Goal: Navigation & Orientation: Find specific page/section

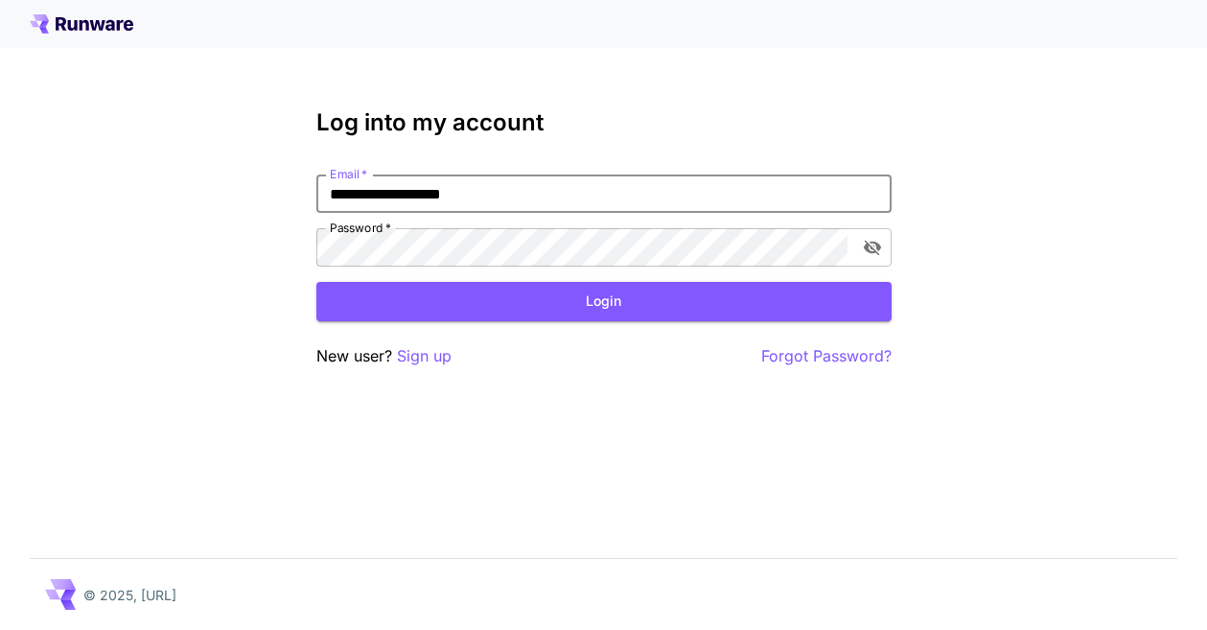
type input "**********"
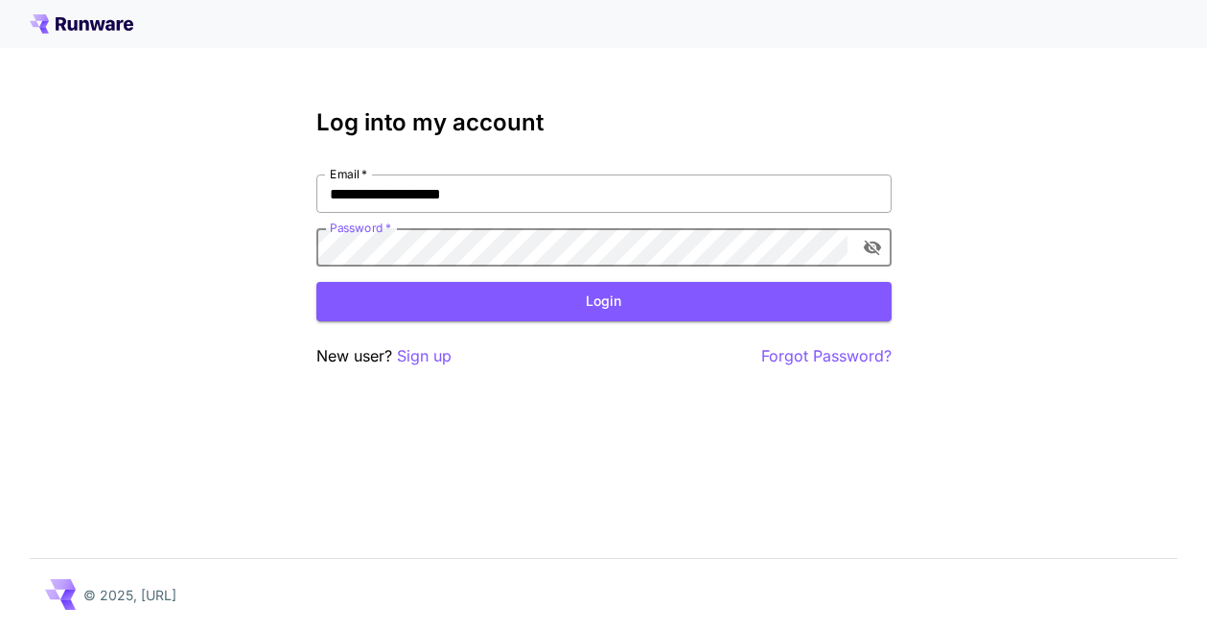
click at [603, 301] on button "Login" at bounding box center [603, 301] width 575 height 39
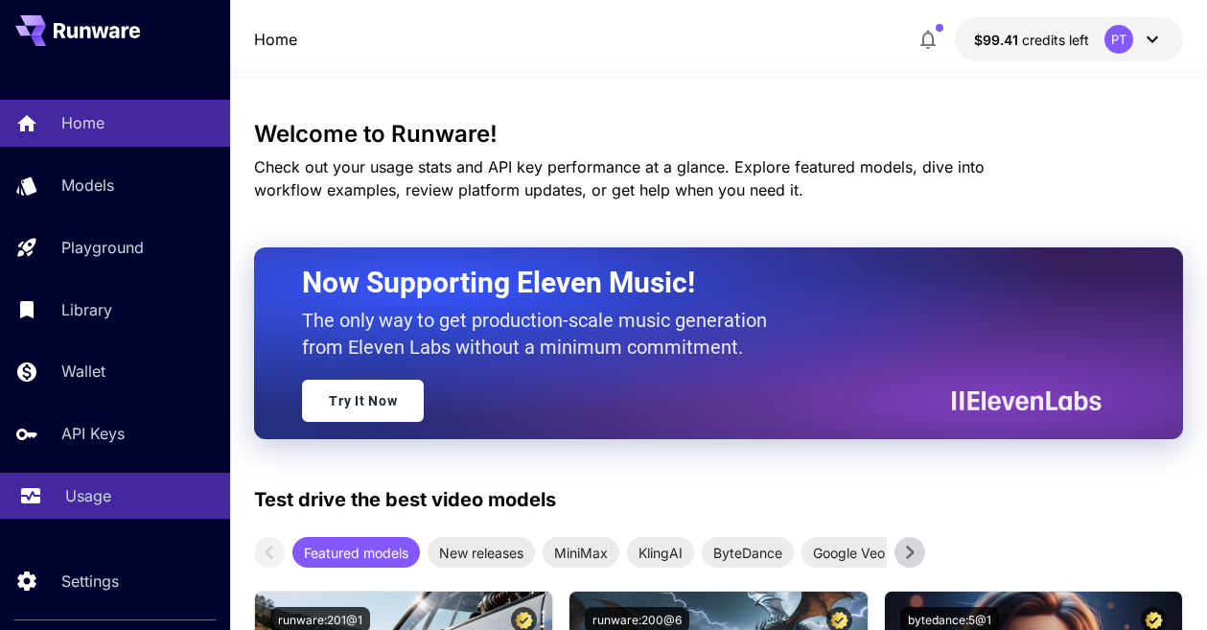
click at [91, 497] on p "Usage" at bounding box center [88, 495] width 46 height 23
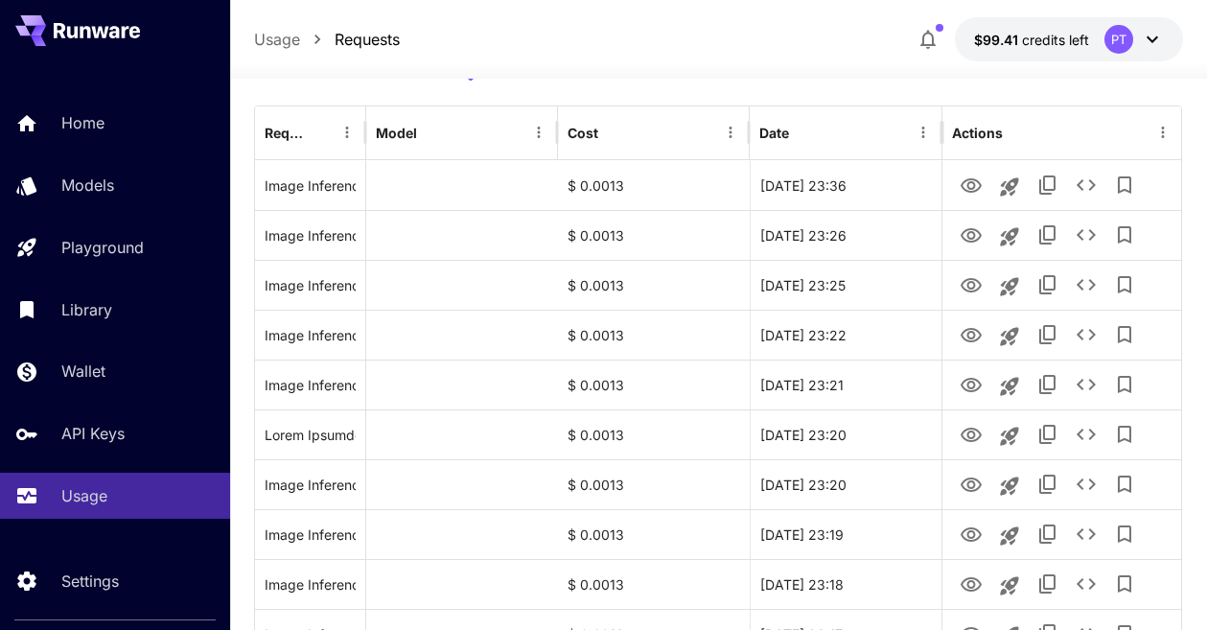
scroll to position [218, 0]
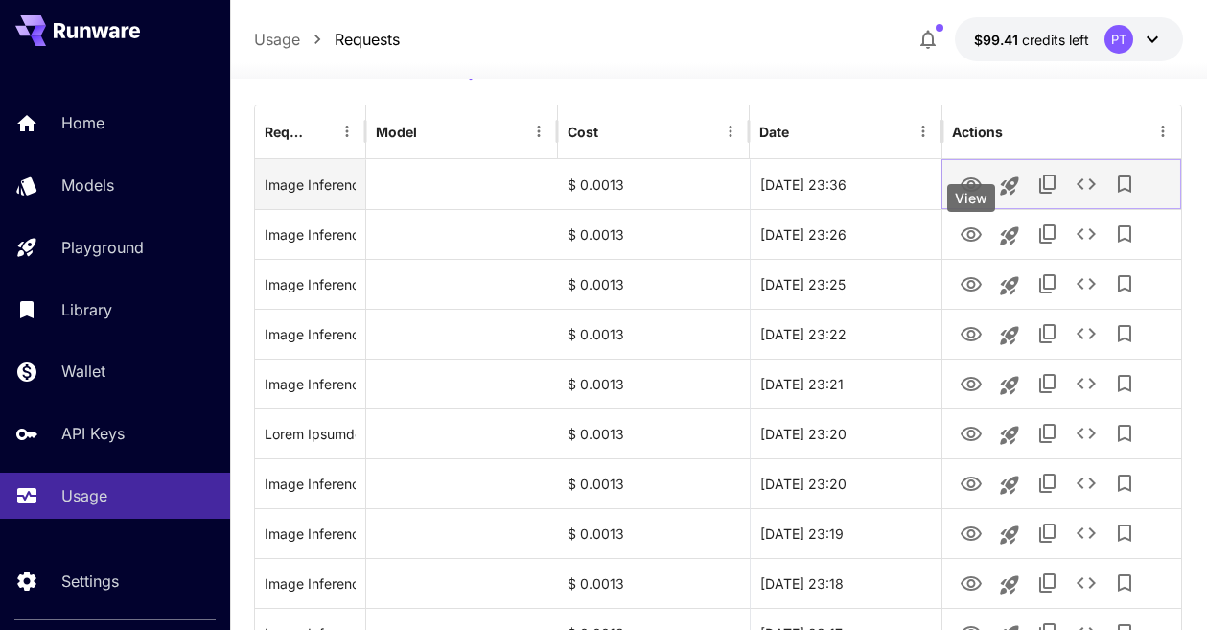
click at [973, 192] on icon "View" at bounding box center [970, 184] width 21 height 14
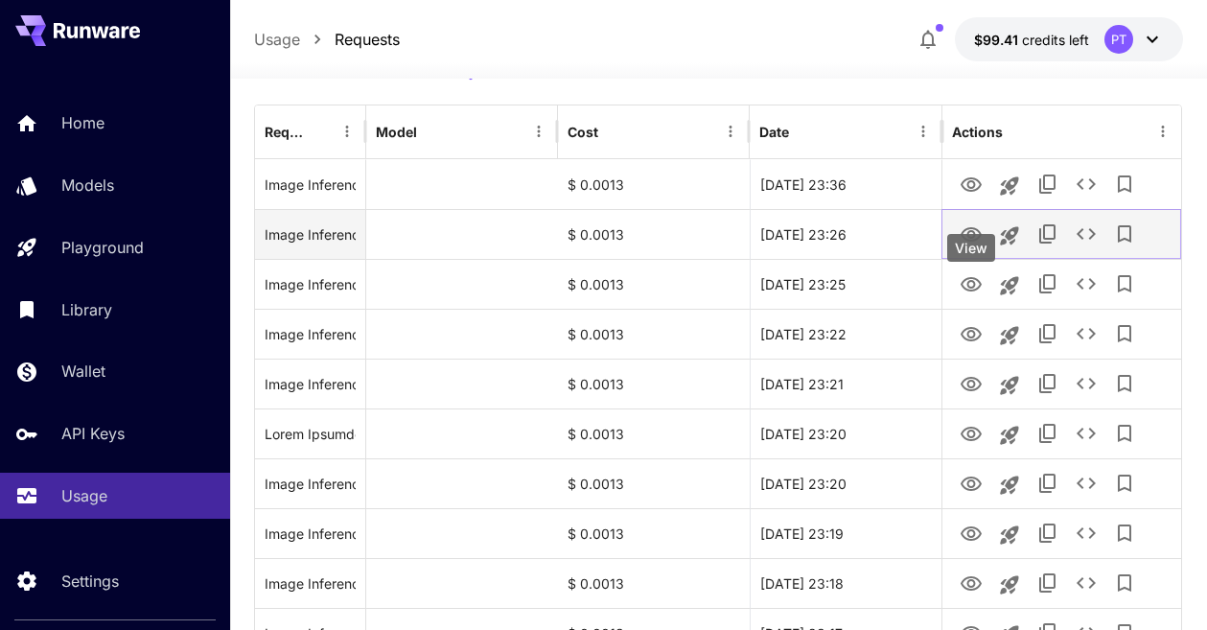
click at [971, 242] on icon "View" at bounding box center [970, 234] width 21 height 14
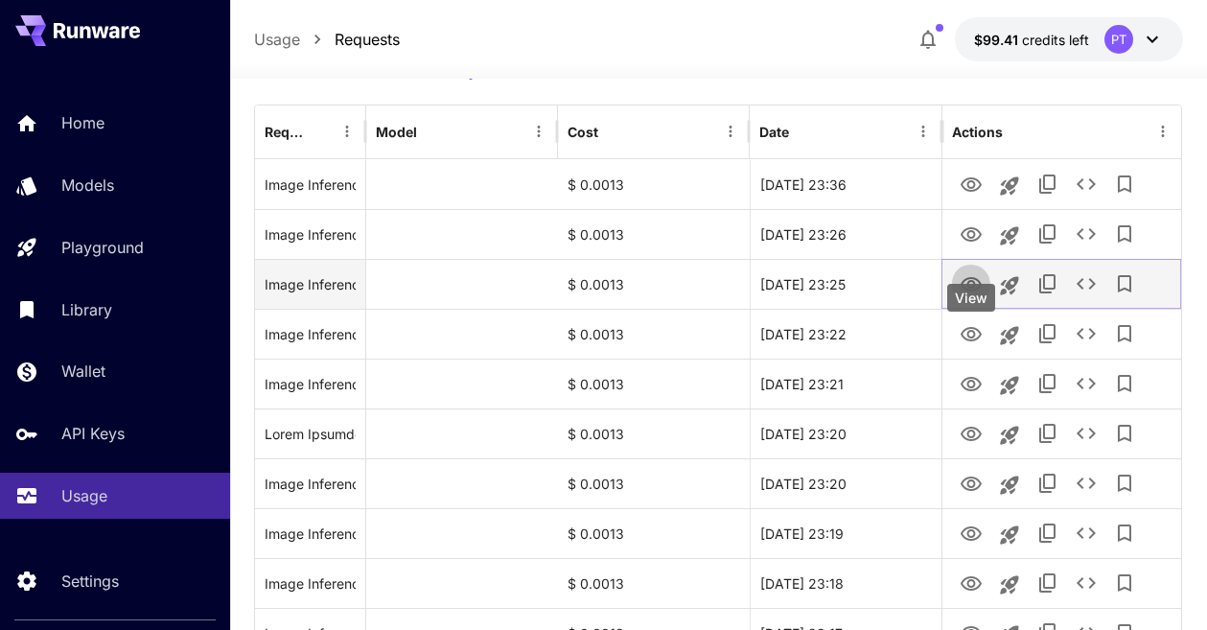
click at [959, 296] on icon "View" at bounding box center [970, 284] width 23 height 23
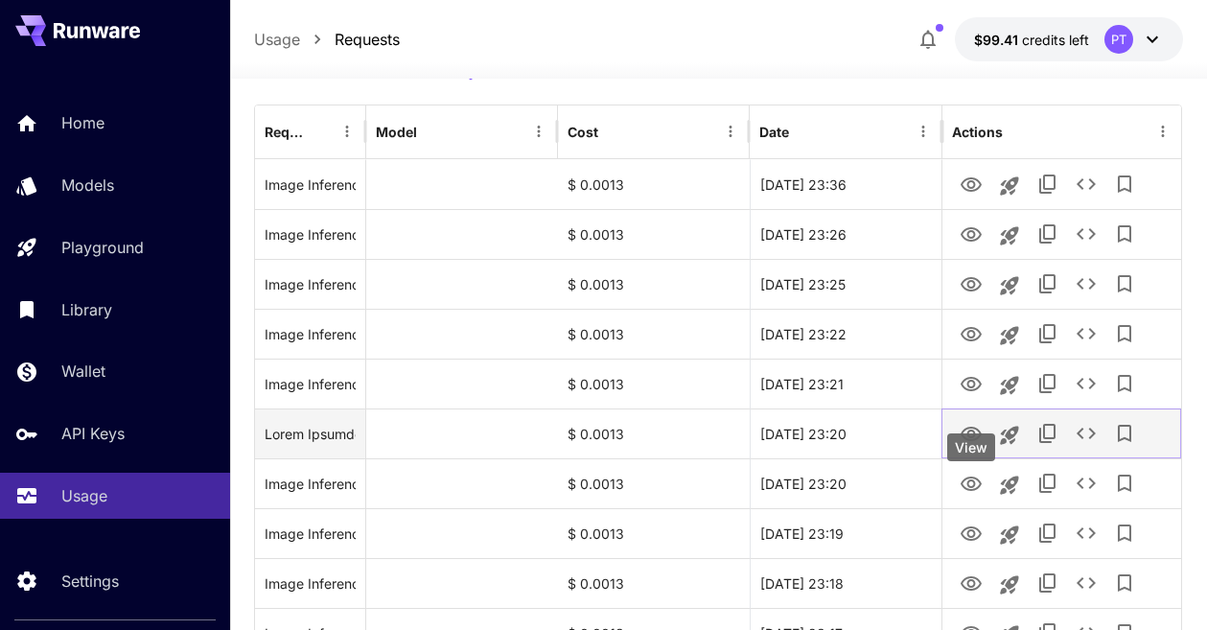
click at [976, 446] on icon "View" at bounding box center [970, 434] width 23 height 23
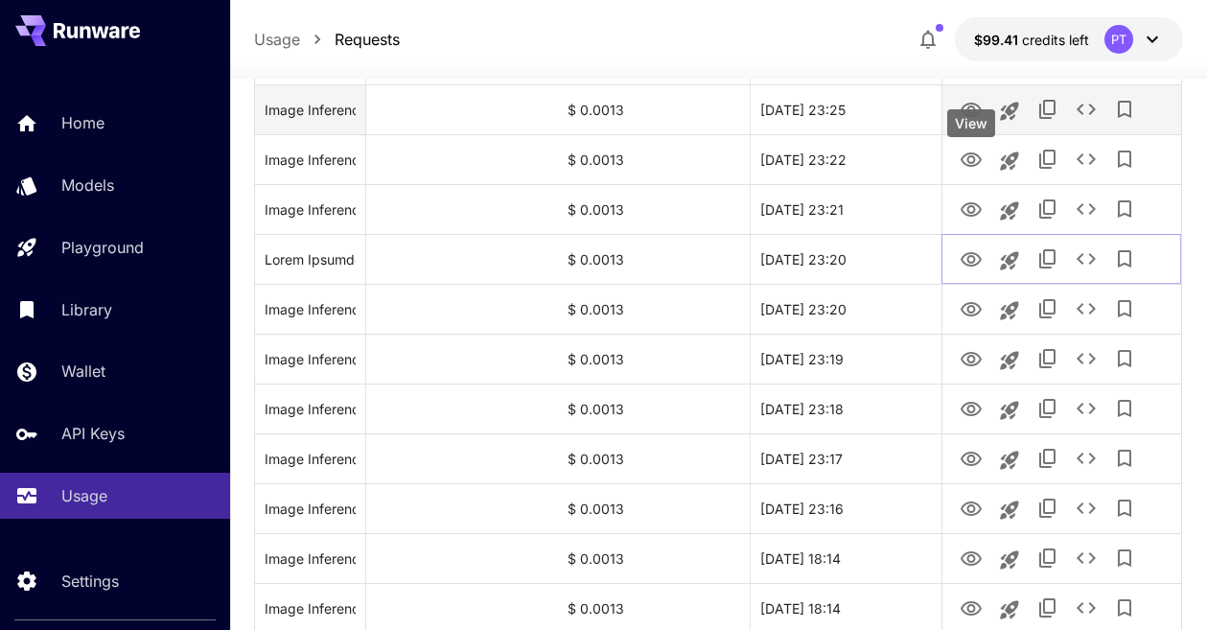
scroll to position [401, 0]
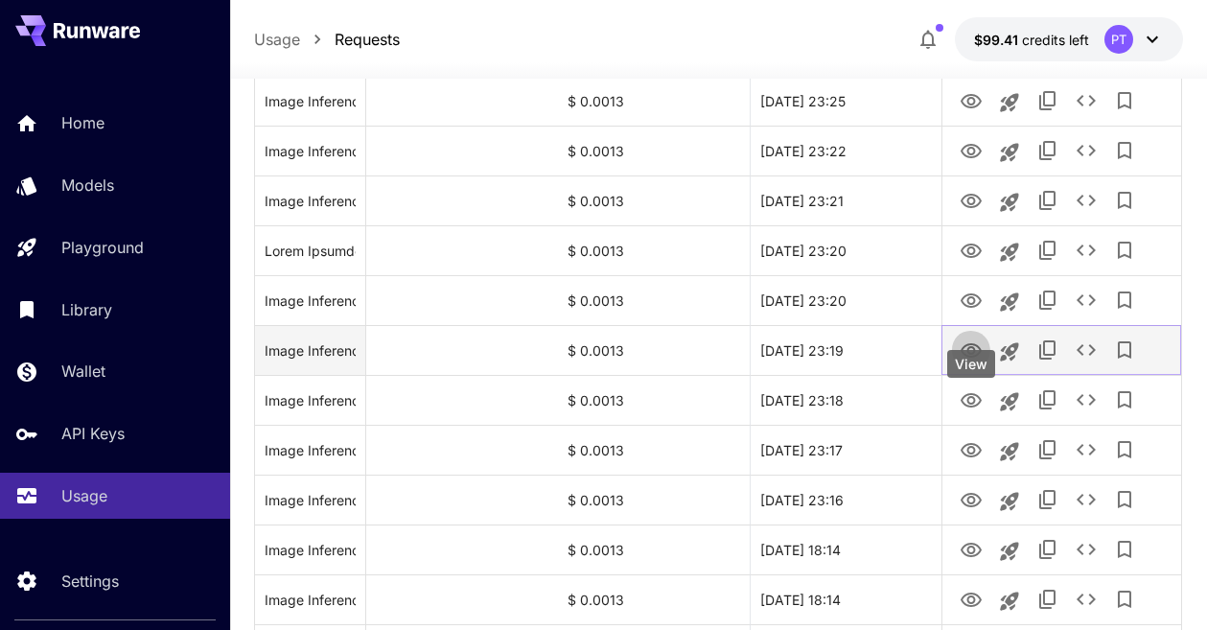
click at [965, 362] on icon "View" at bounding box center [970, 350] width 23 height 23
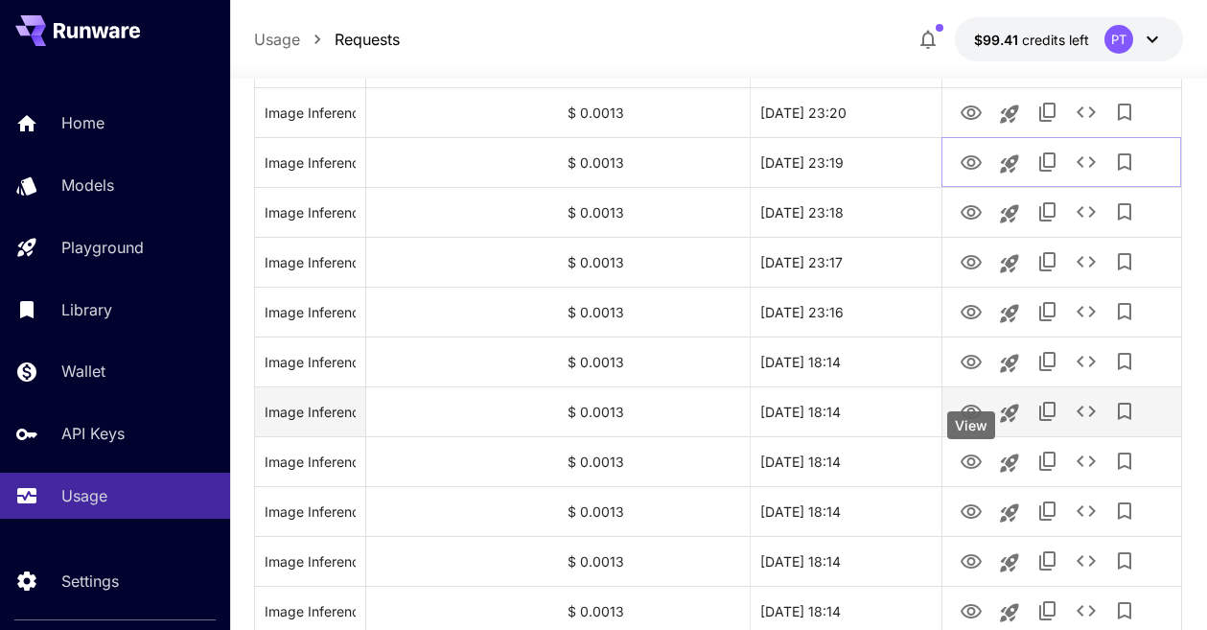
scroll to position [562, 0]
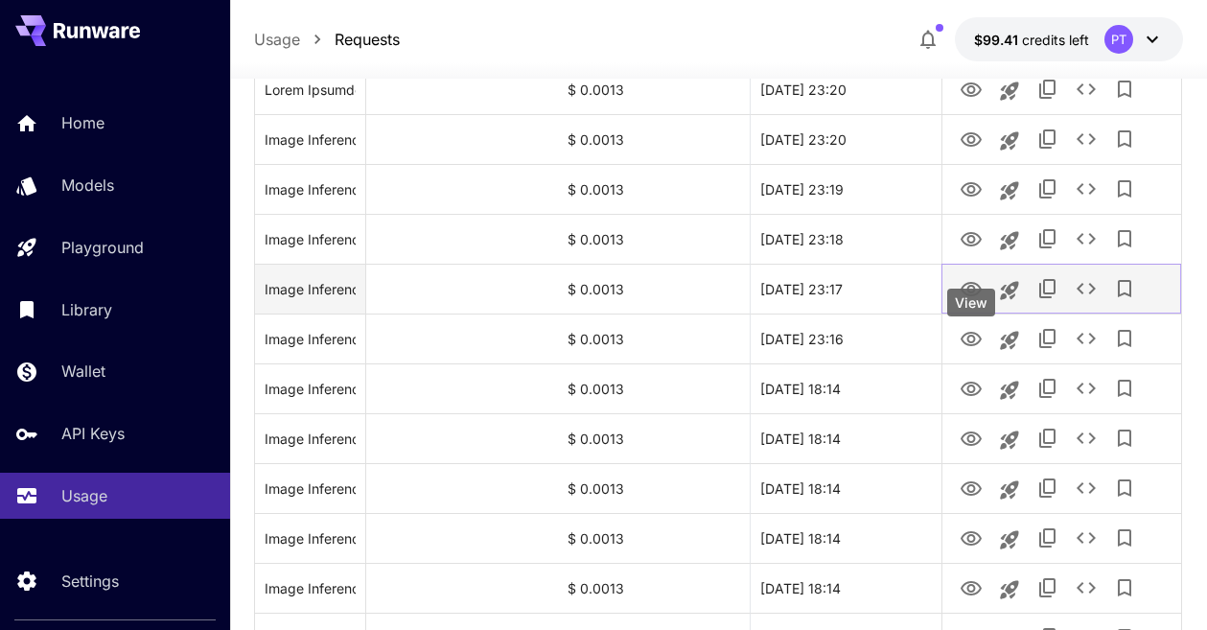
click at [974, 296] on icon "View" at bounding box center [970, 289] width 21 height 14
click at [973, 296] on icon "View" at bounding box center [970, 289] width 21 height 14
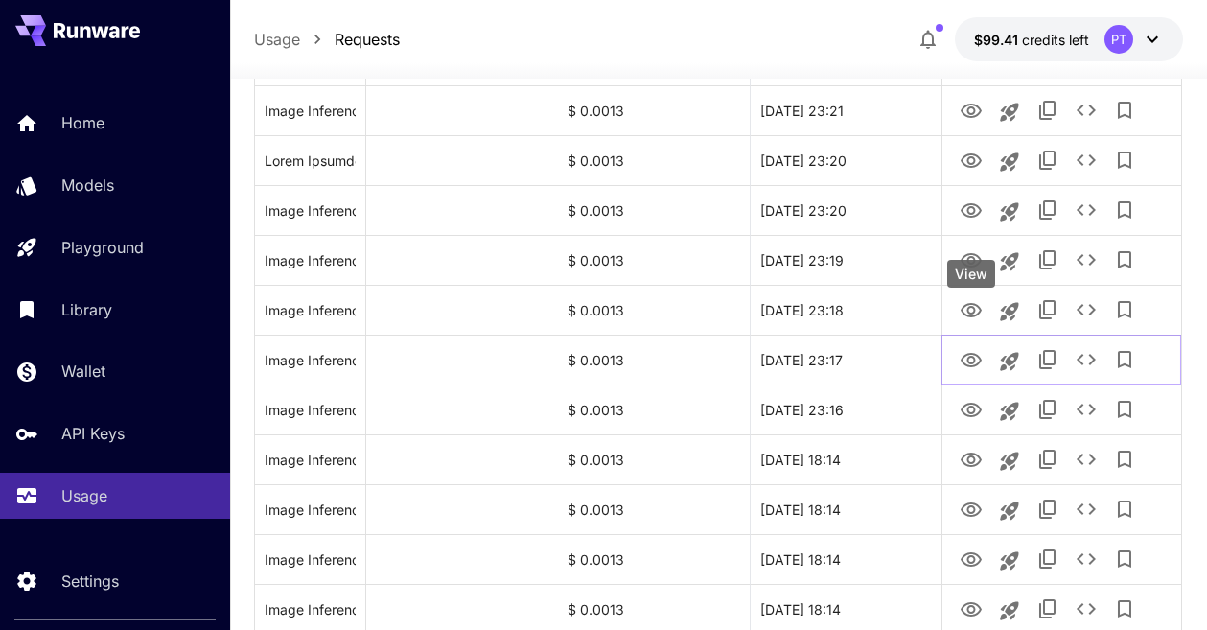
scroll to position [449, 0]
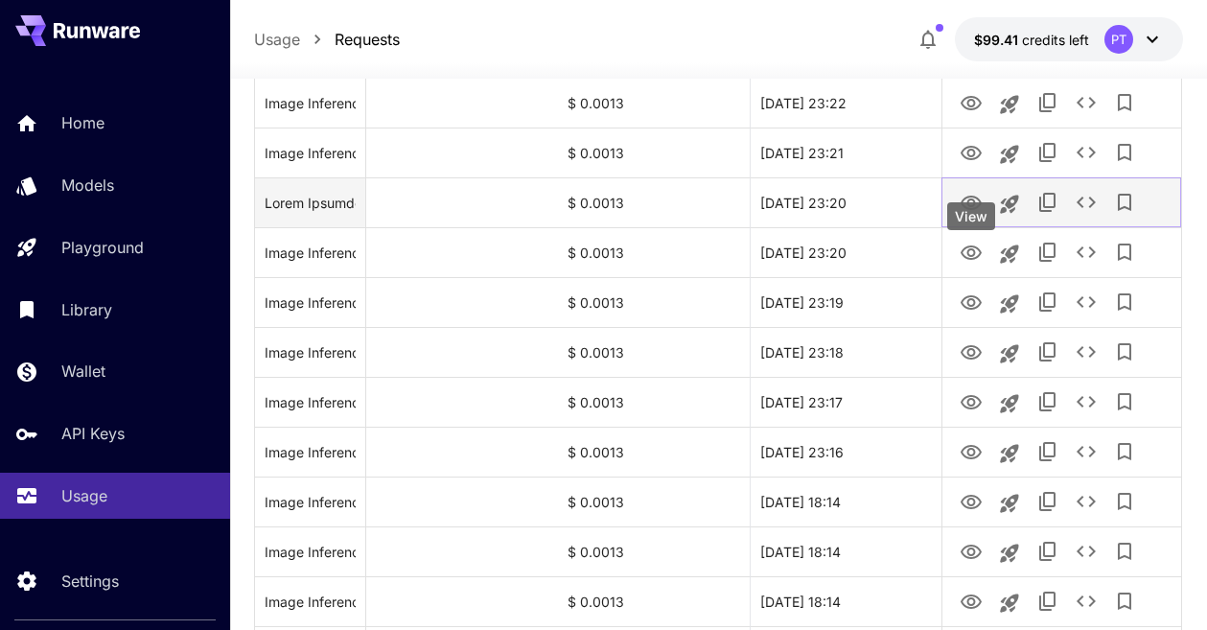
click at [962, 215] on icon "View" at bounding box center [970, 203] width 23 height 23
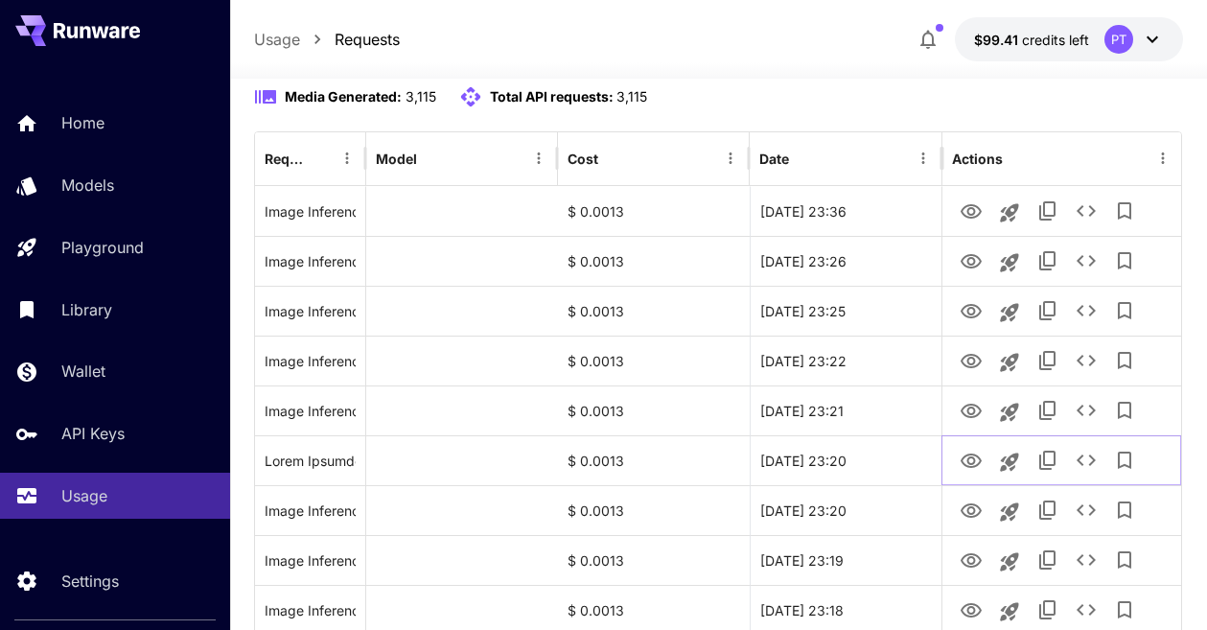
scroll to position [193, 0]
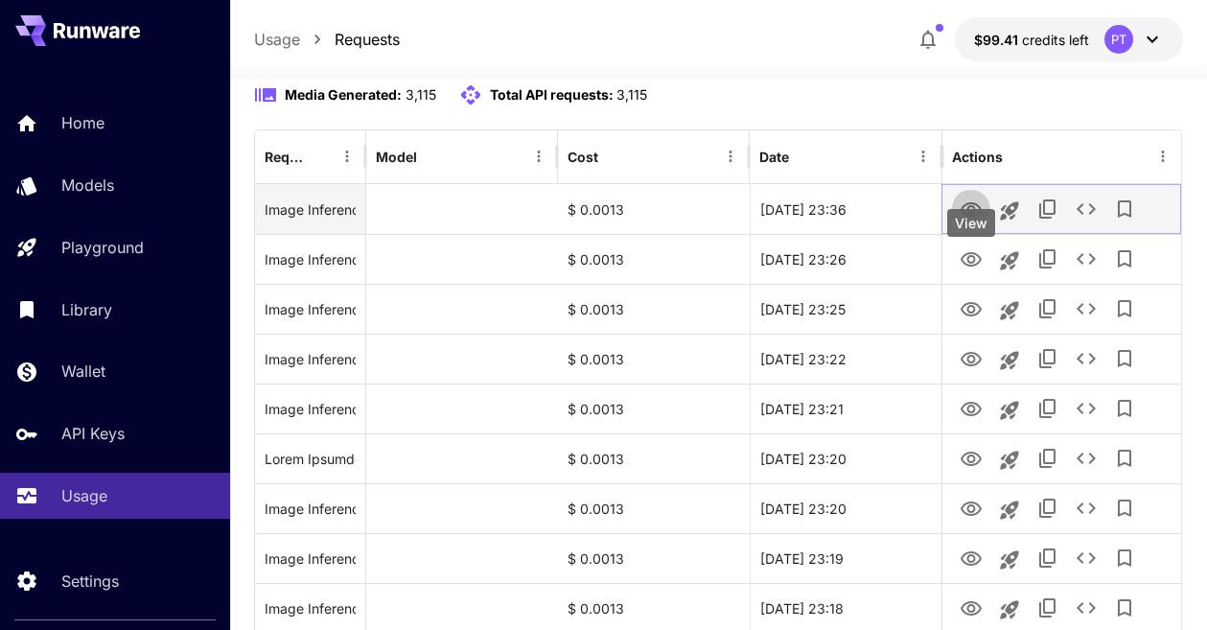
click at [978, 221] on icon "View" at bounding box center [970, 209] width 23 height 23
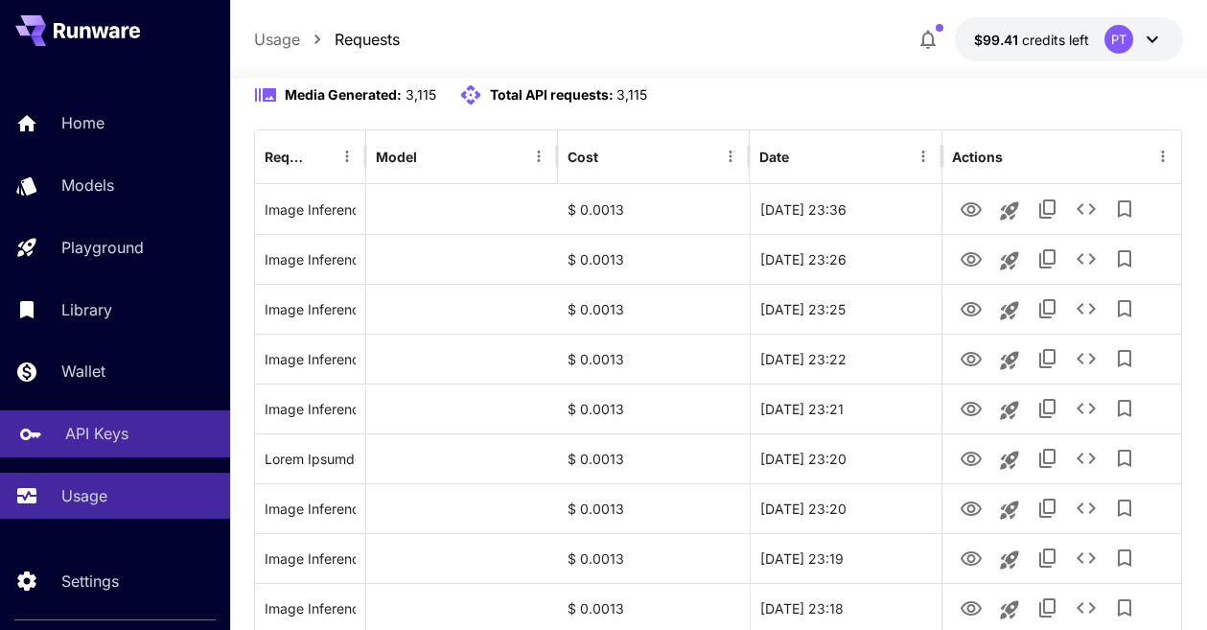
click at [114, 438] on p "API Keys" at bounding box center [96, 433] width 63 height 23
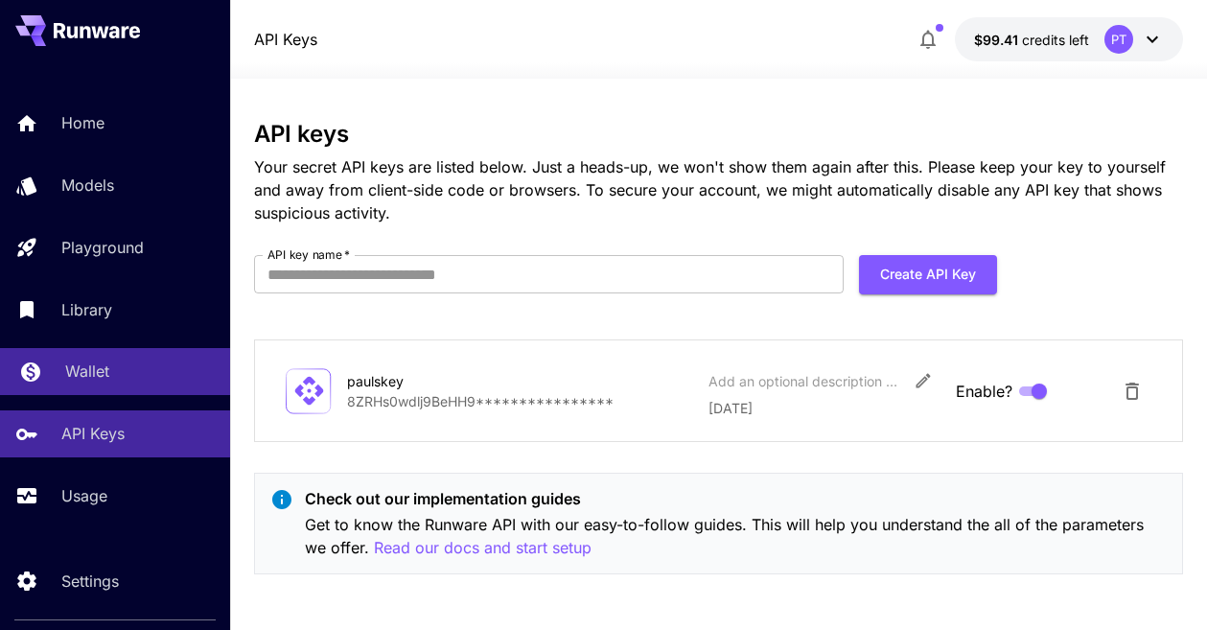
click at [95, 378] on p "Wallet" at bounding box center [87, 370] width 44 height 23
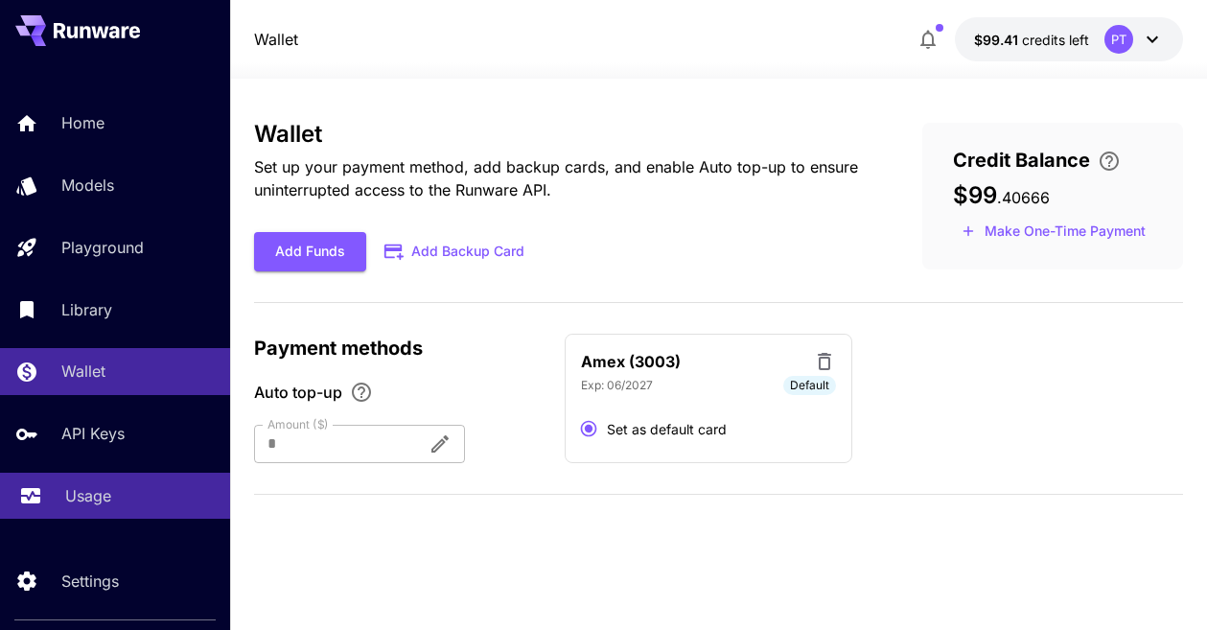
click at [82, 491] on p "Usage" at bounding box center [88, 495] width 46 height 23
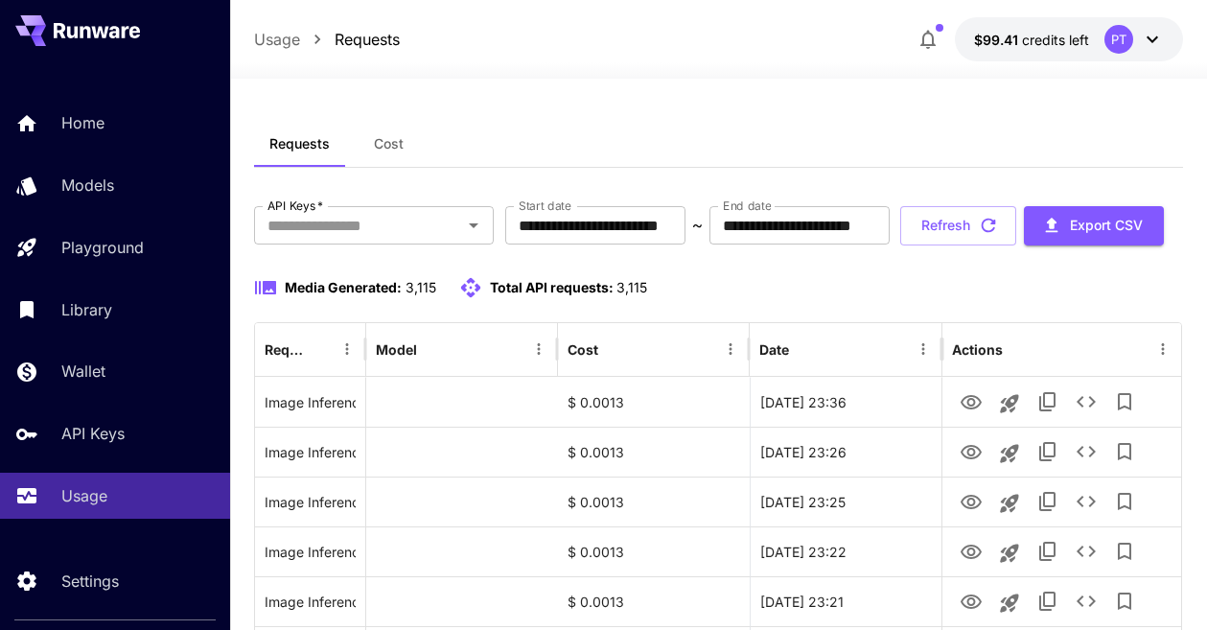
click at [1155, 36] on icon at bounding box center [1152, 39] width 23 height 23
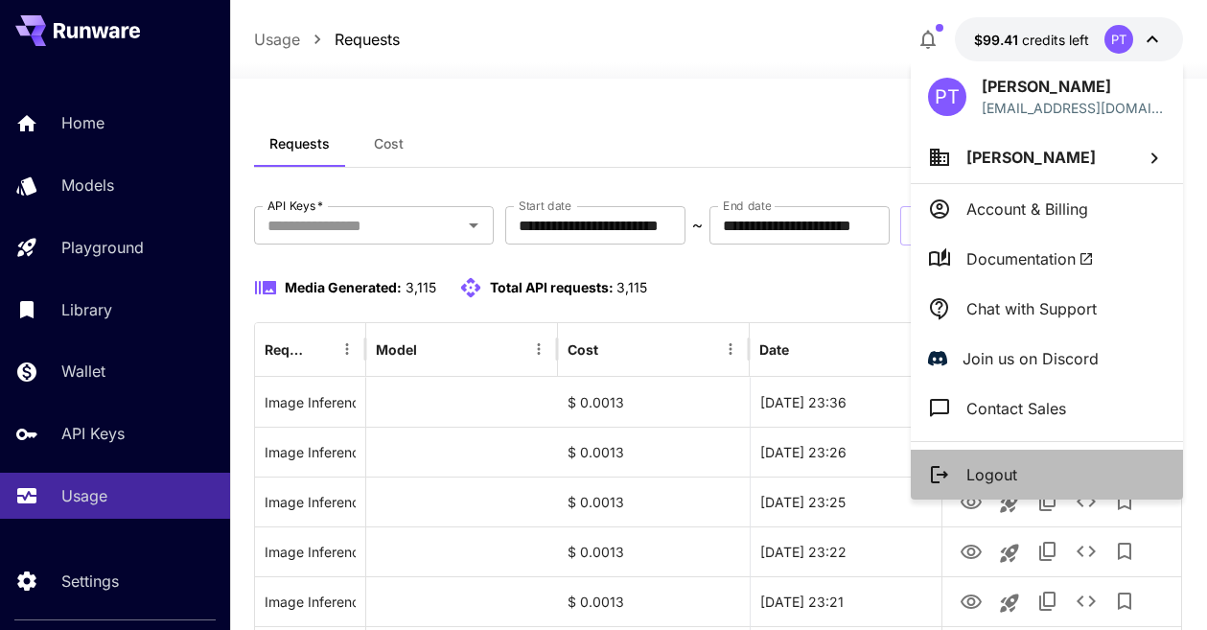
click at [1004, 472] on p "Logout" at bounding box center [991, 474] width 51 height 23
